Goal: Task Accomplishment & Management: Use online tool/utility

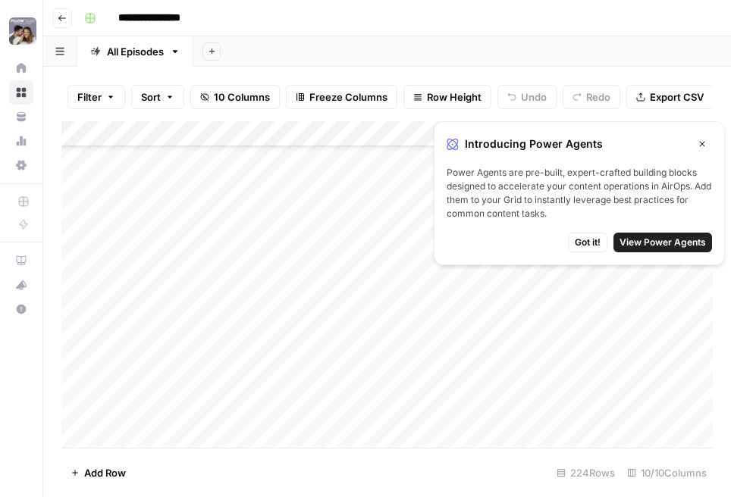
scroll to position [291, 0]
click at [706, 141] on button "Close" at bounding box center [702, 144] width 20 height 20
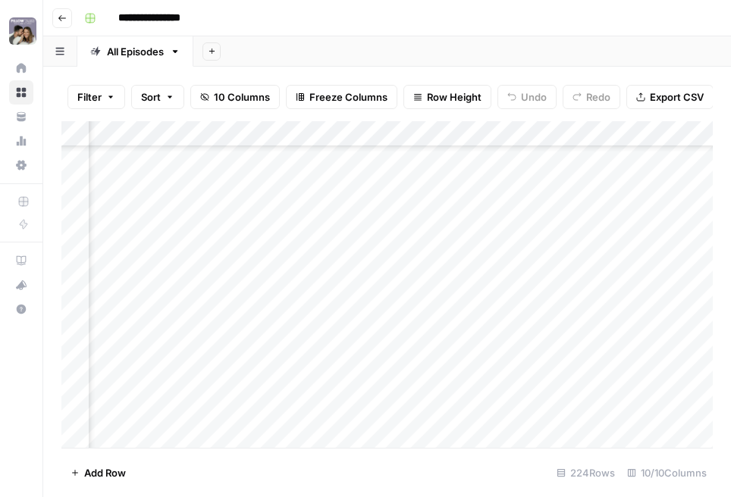
scroll to position [291, 1244]
click at [619, 256] on div "Add Column" at bounding box center [386, 284] width 651 height 327
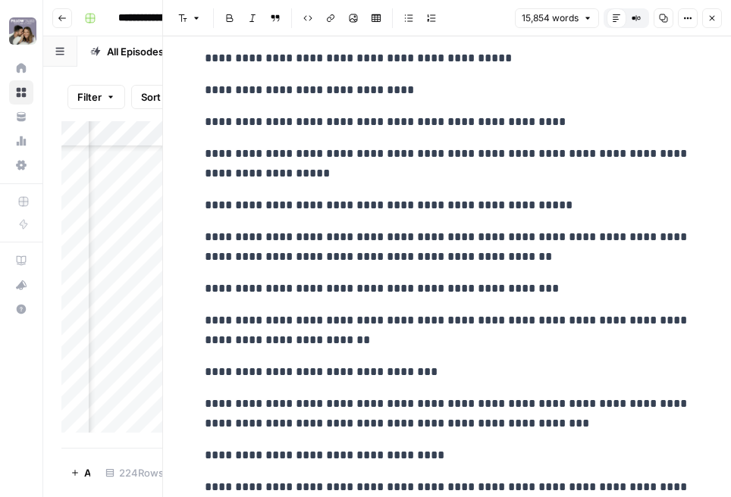
scroll to position [4428, 0]
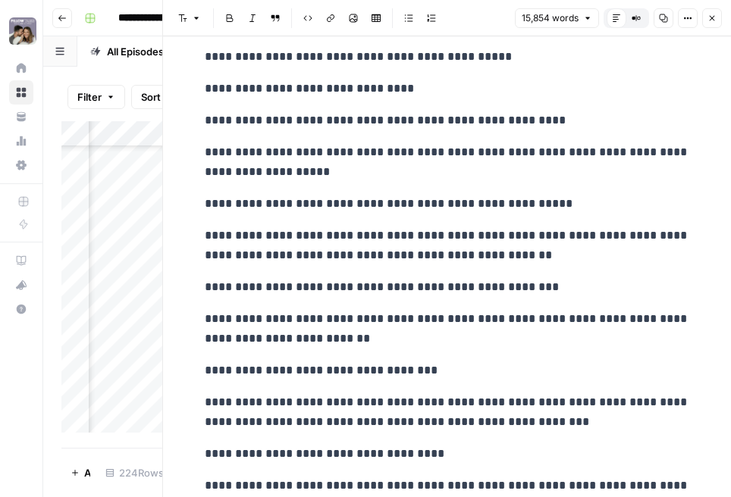
click at [61, 15] on icon "button" at bounding box center [62, 18] width 9 height 9
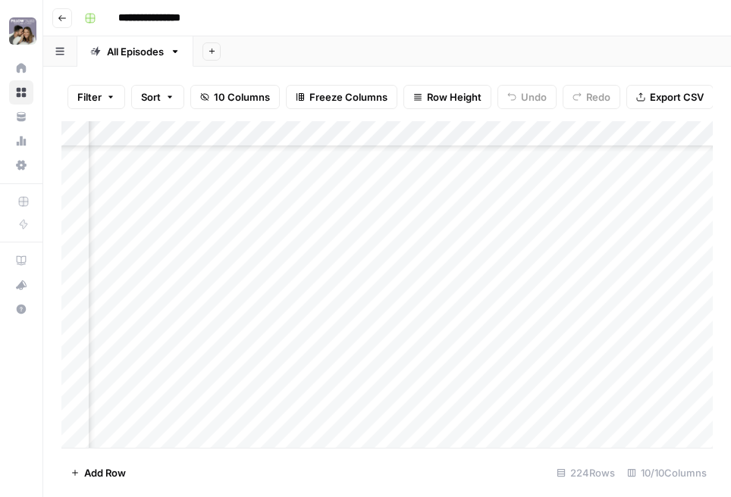
scroll to position [349, 1355]
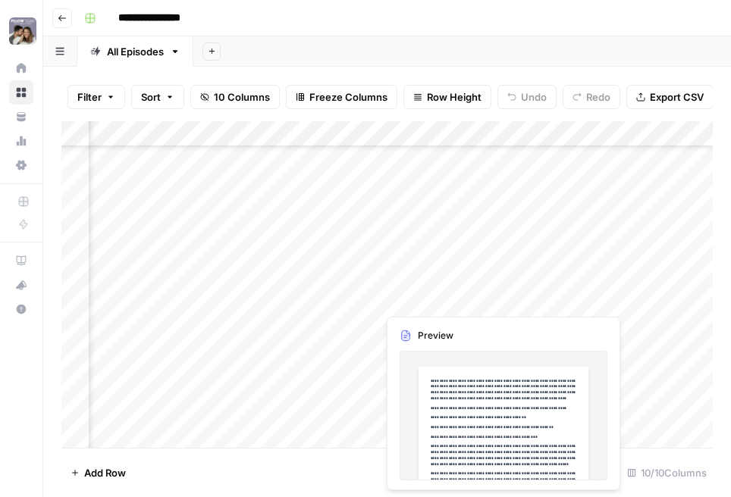
click at [535, 301] on div "Add Column" at bounding box center [386, 284] width 651 height 327
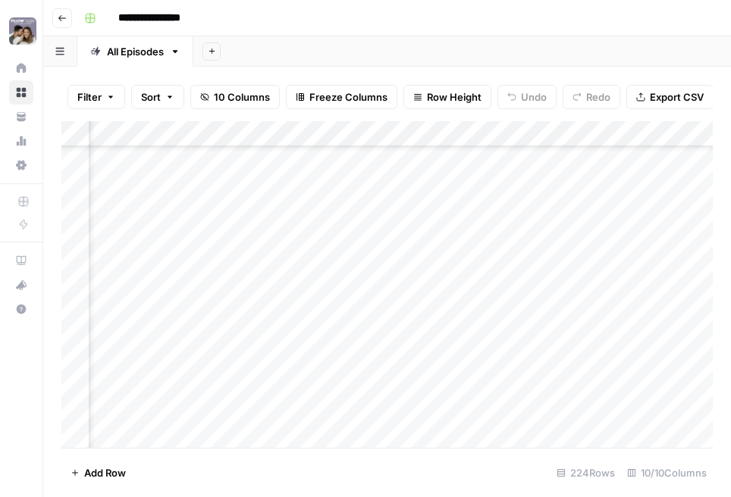
scroll to position [1304, 1312]
click at [485, 221] on div "Add Column" at bounding box center [386, 284] width 651 height 327
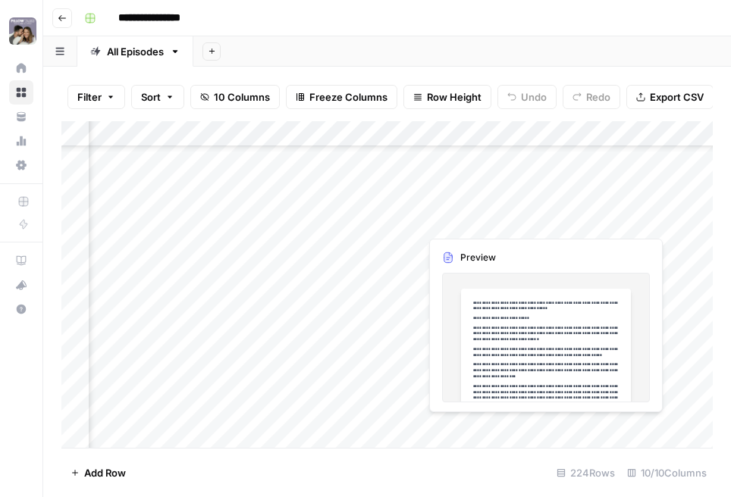
click at [582, 219] on div "Add Column" at bounding box center [386, 284] width 651 height 327
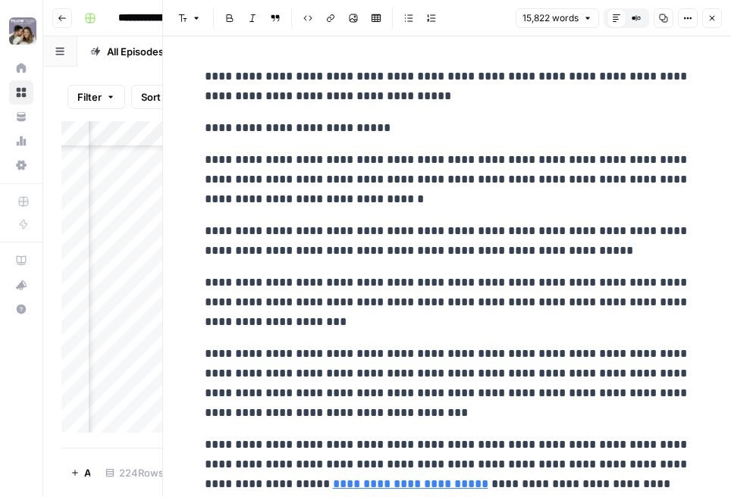
scroll to position [2, 0]
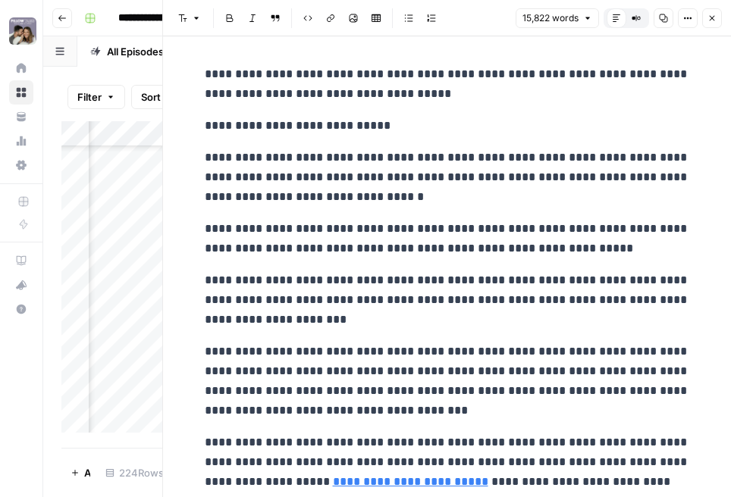
click at [659, 17] on icon "button" at bounding box center [663, 18] width 8 height 8
